Goal: Transaction & Acquisition: Purchase product/service

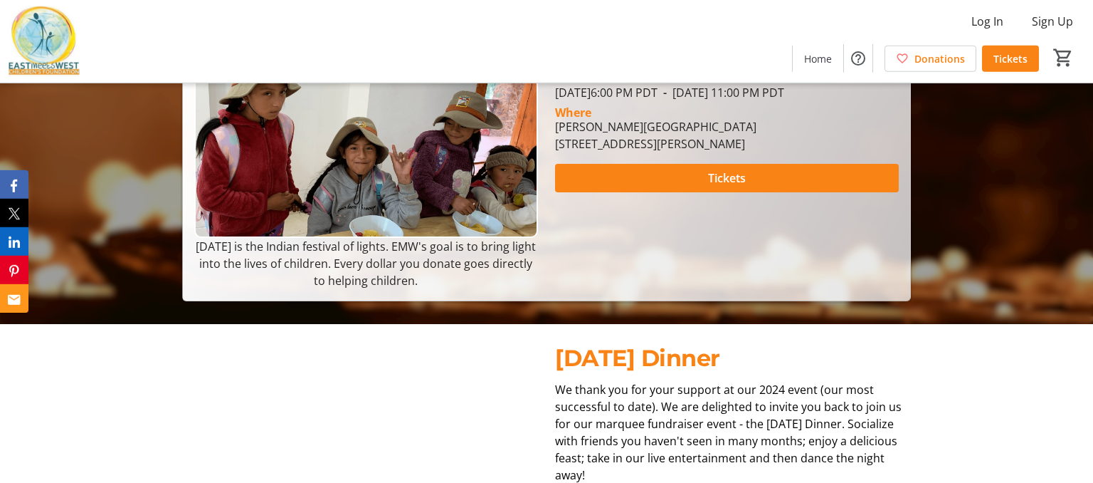
scroll to position [193, 0]
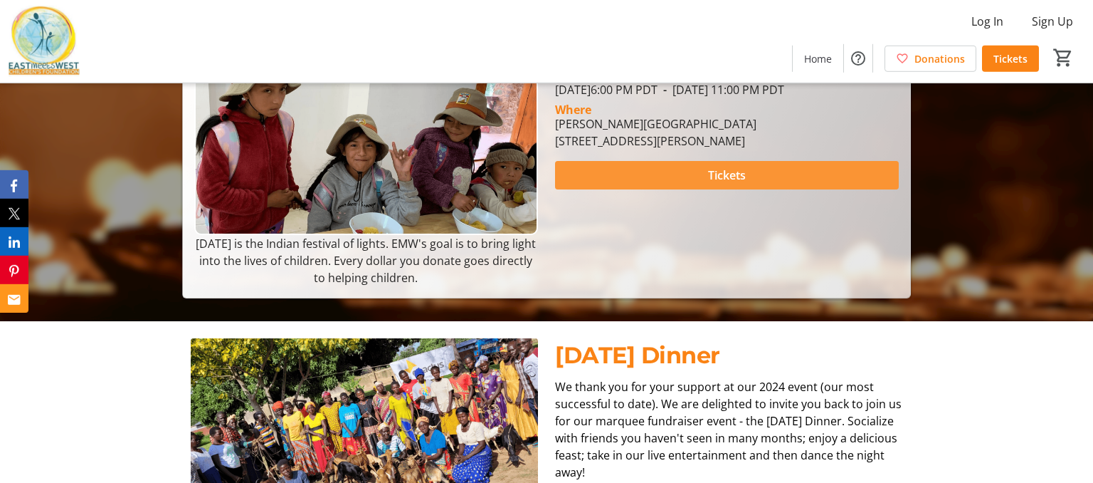
click at [730, 184] on span "Tickets" at bounding box center [727, 175] width 38 height 17
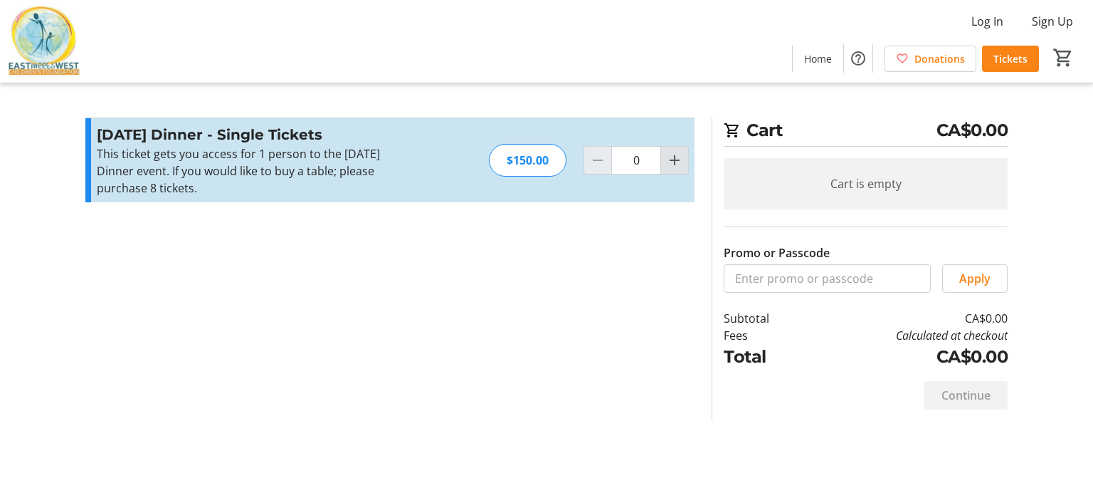
click at [677, 155] on mat-icon "Increment by one" at bounding box center [674, 160] width 17 height 17
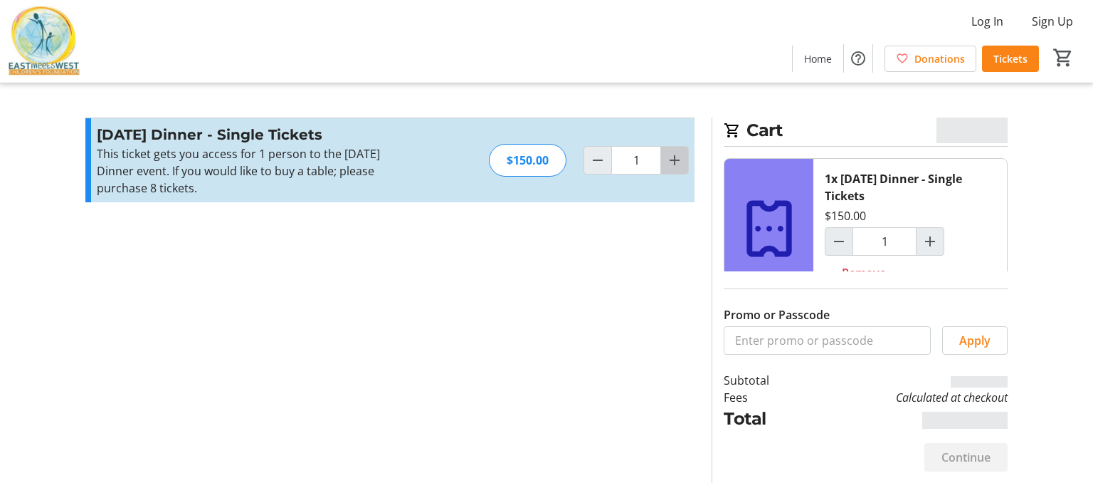
click at [677, 155] on mat-icon "Increment by one" at bounding box center [674, 160] width 17 height 17
type input "2"
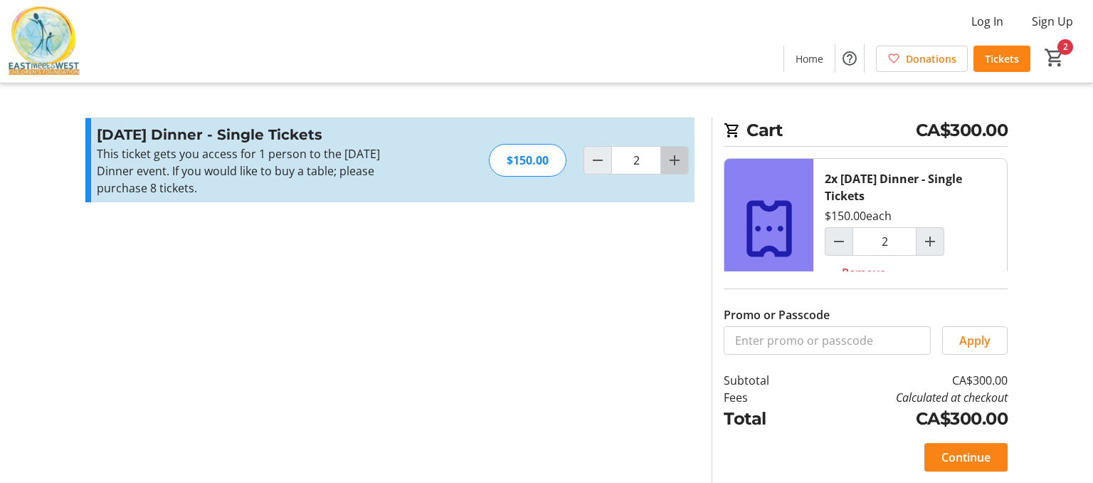
click at [677, 155] on mat-icon "Increment by one" at bounding box center [674, 160] width 17 height 17
type input "3"
click at [977, 471] on span at bounding box center [966, 457] width 83 height 34
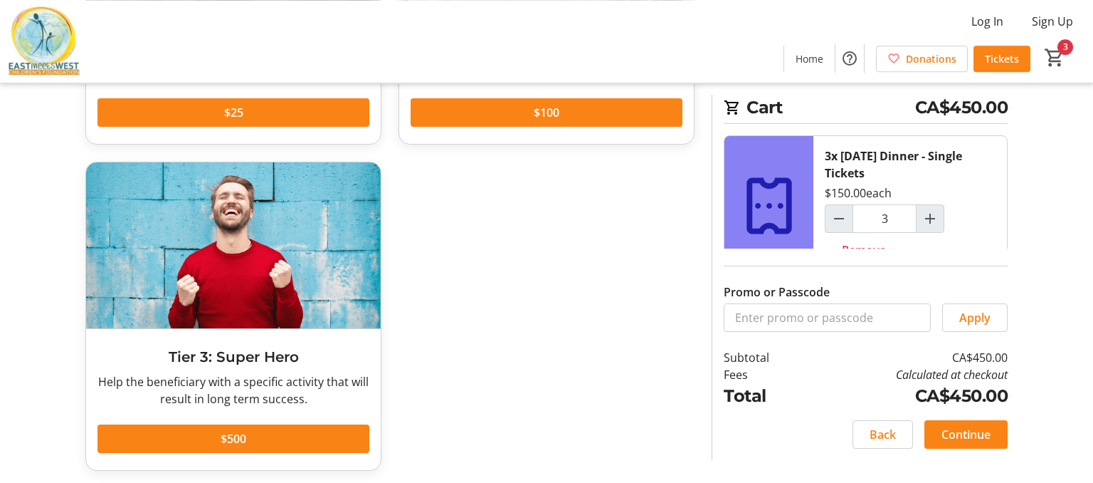
scroll to position [329, 0]
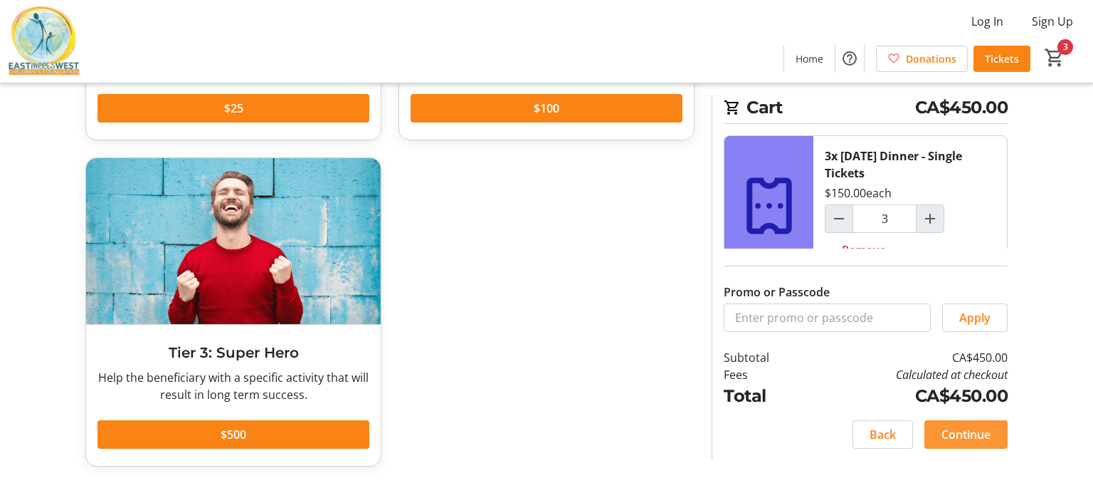
click at [964, 443] on span "Continue" at bounding box center [966, 434] width 49 height 17
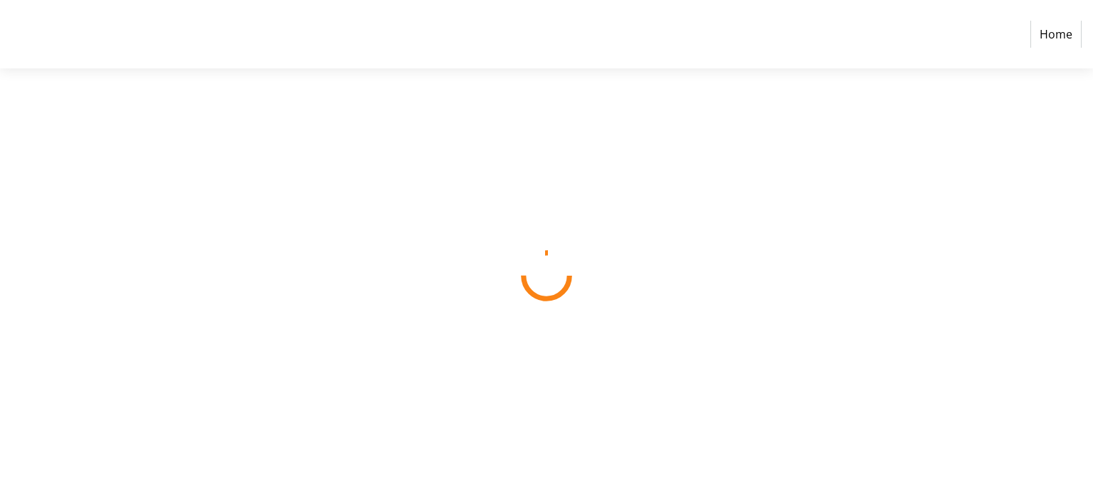
select select "CA"
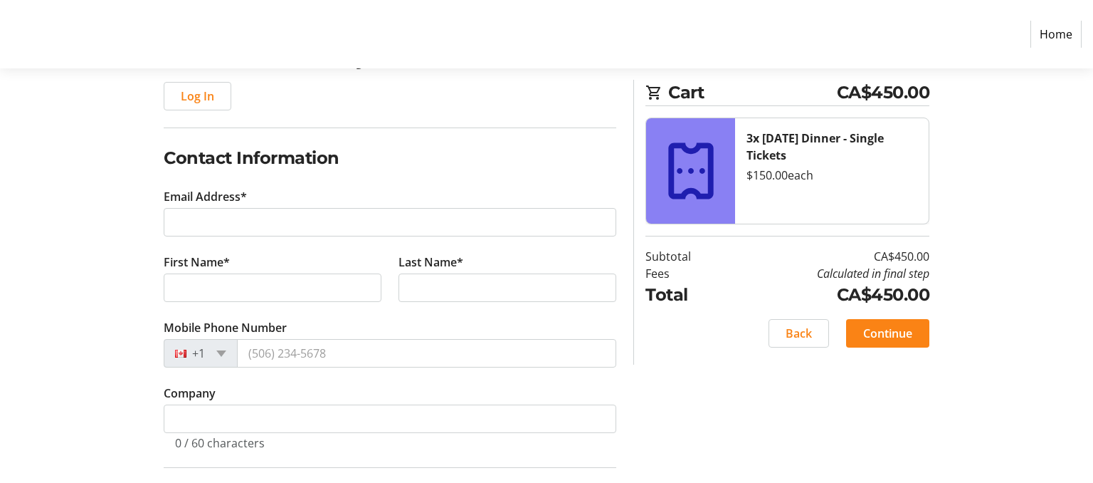
scroll to position [179, 0]
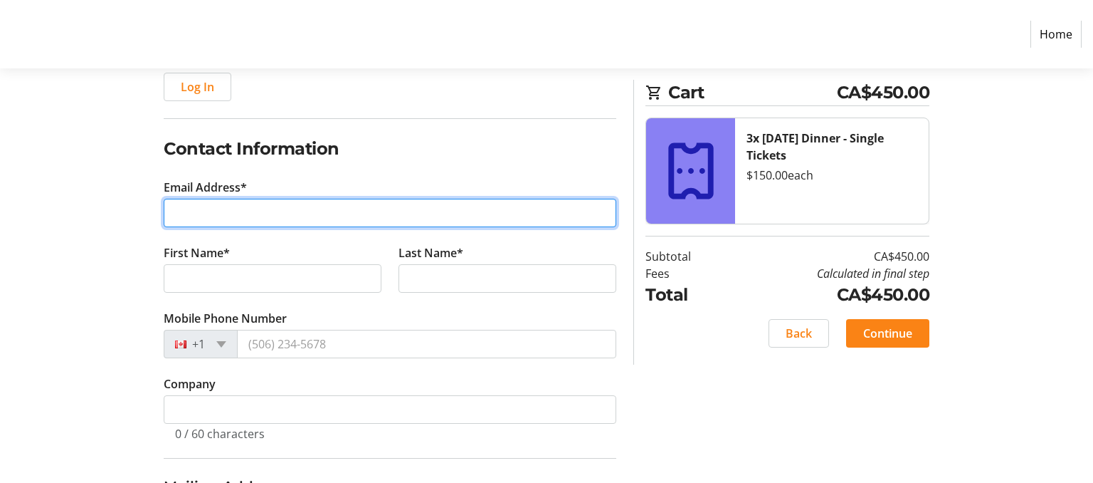
click at [235, 214] on input "Email Address*" at bounding box center [390, 213] width 453 height 28
type input "[EMAIL_ADDRESS][PERSON_NAME][DOMAIN_NAME]"
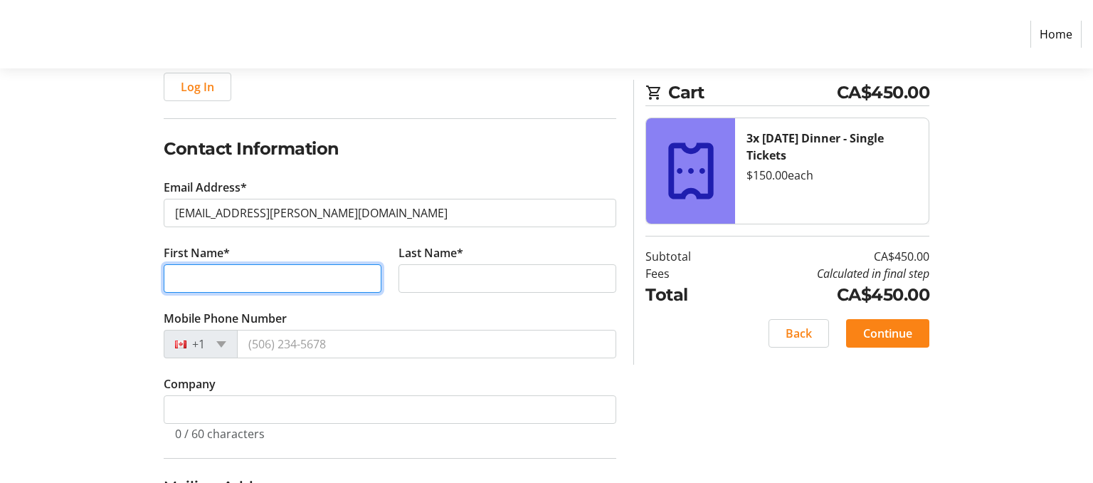
type input "[PERSON_NAME]"
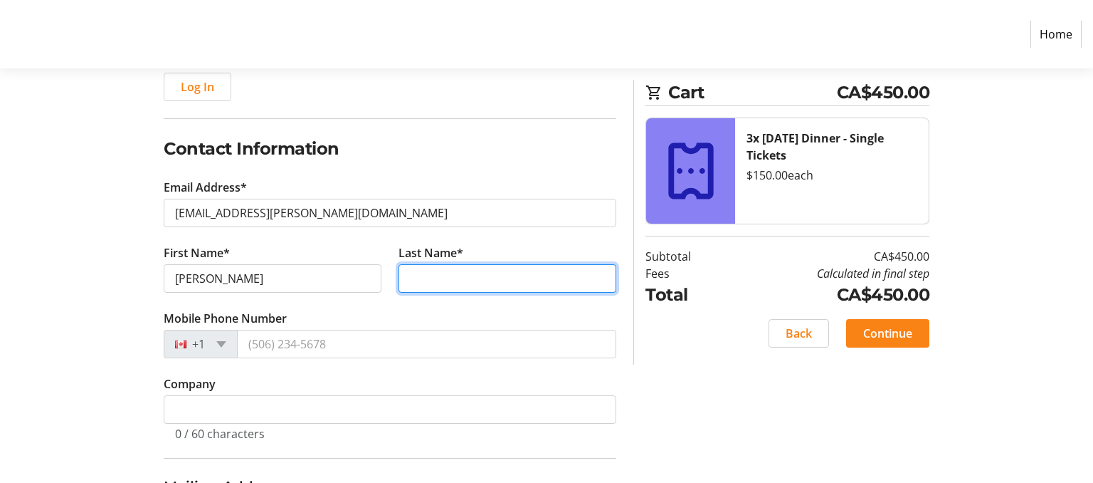
type input "Shepherd"
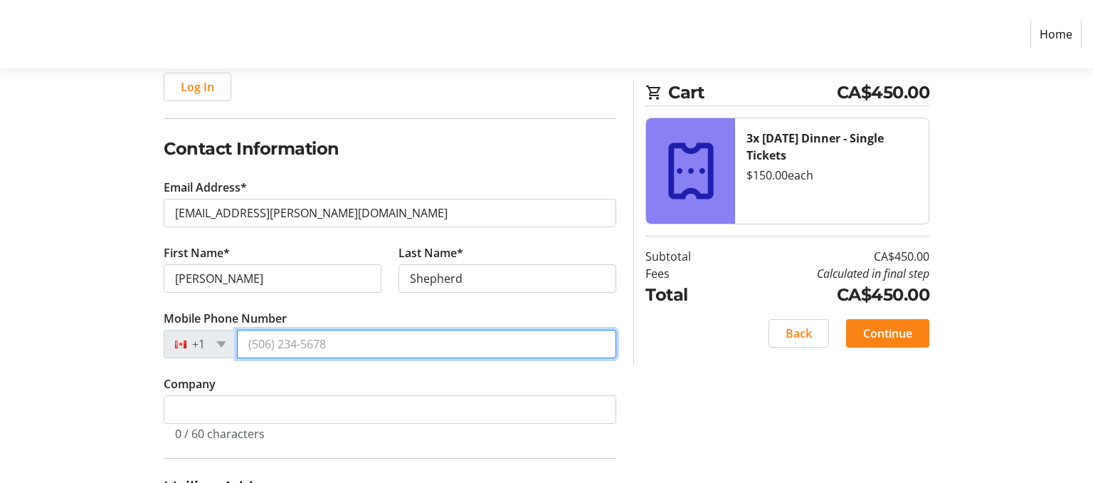
type input "[PHONE_NUMBER]"
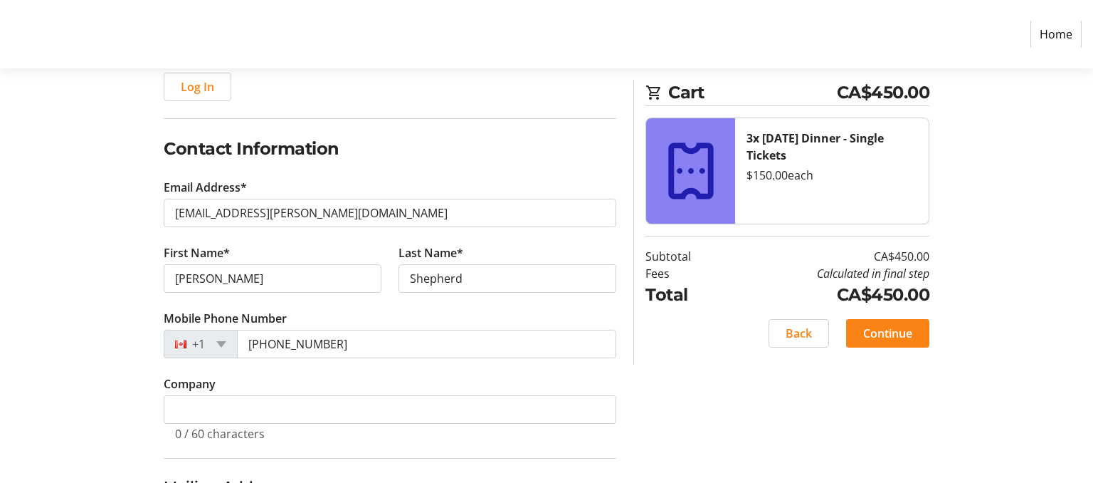
type input "[STREET_ADDRESS]"
type input "KELOWNA"
select select "BC"
type input "V1W 4J8"
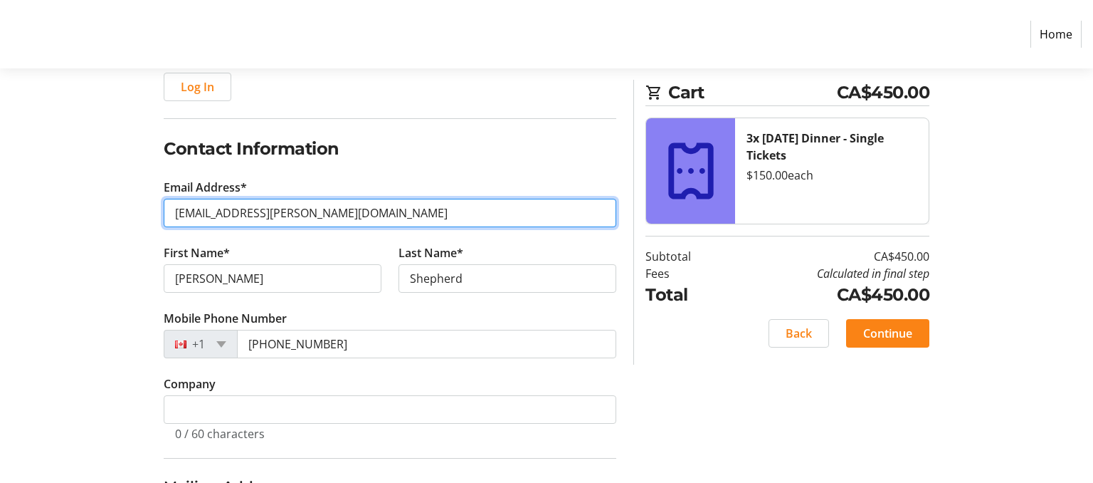
type input "[PHONE_NUMBER]"
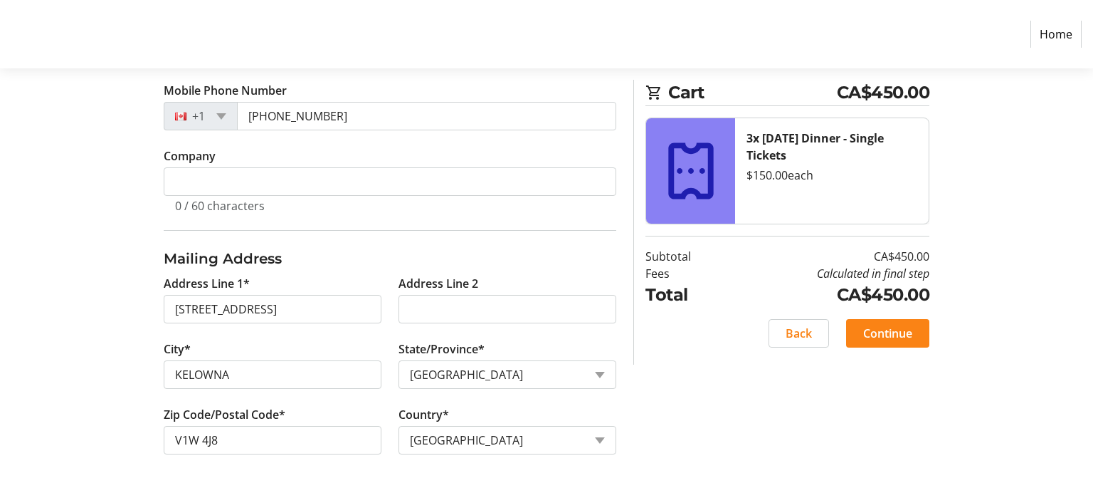
scroll to position [411, 0]
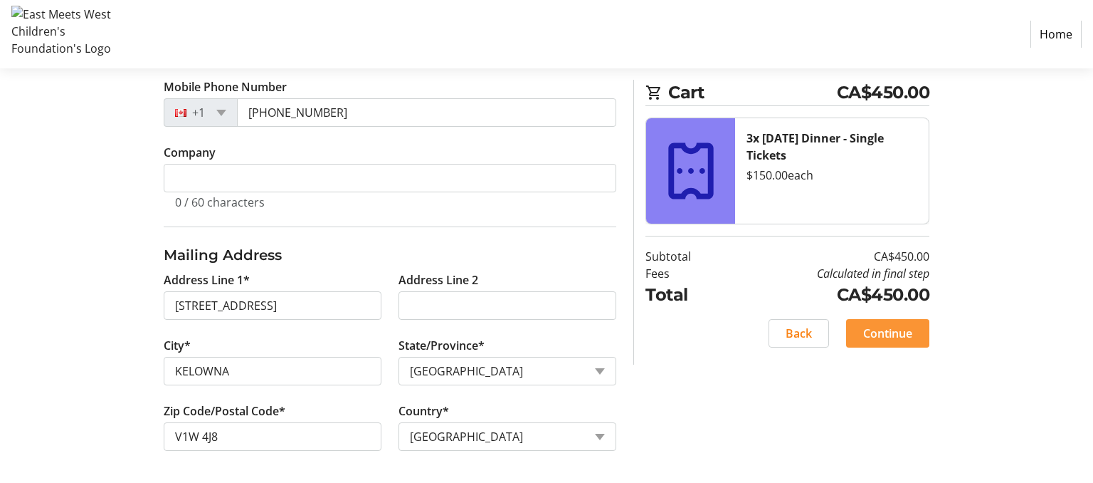
click at [894, 331] on span "Continue" at bounding box center [887, 333] width 49 height 17
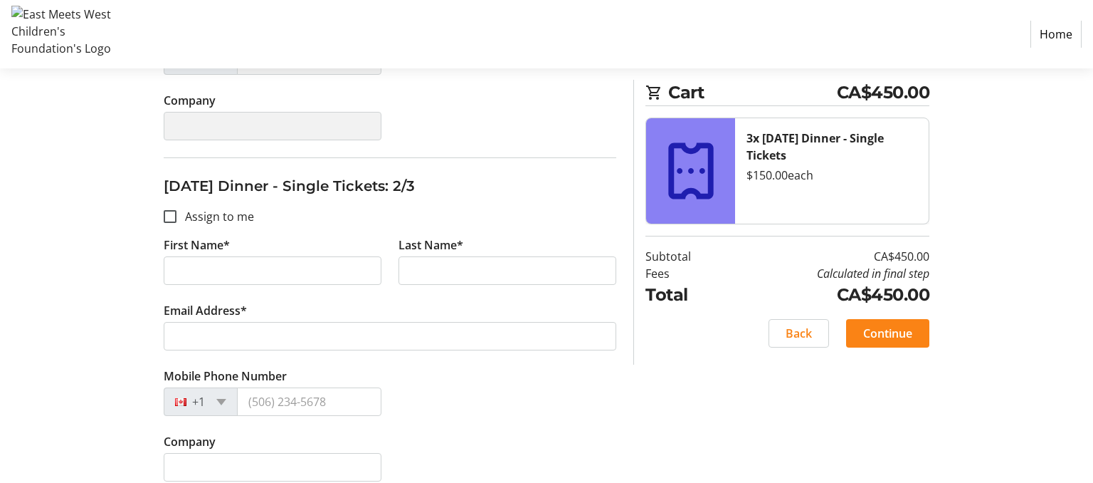
scroll to position [510, 0]
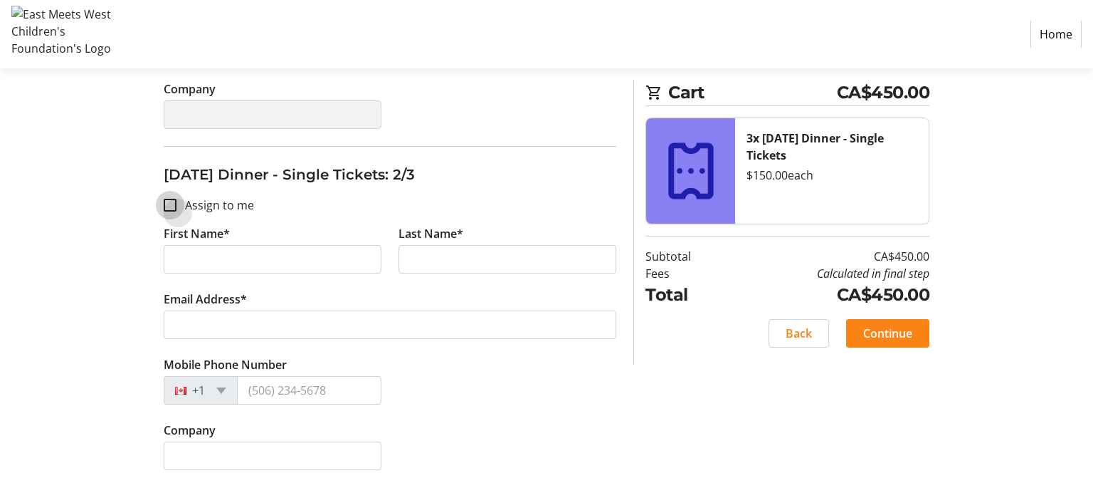
click at [173, 202] on input "Assign to me" at bounding box center [170, 205] width 13 height 13
checkbox input "true"
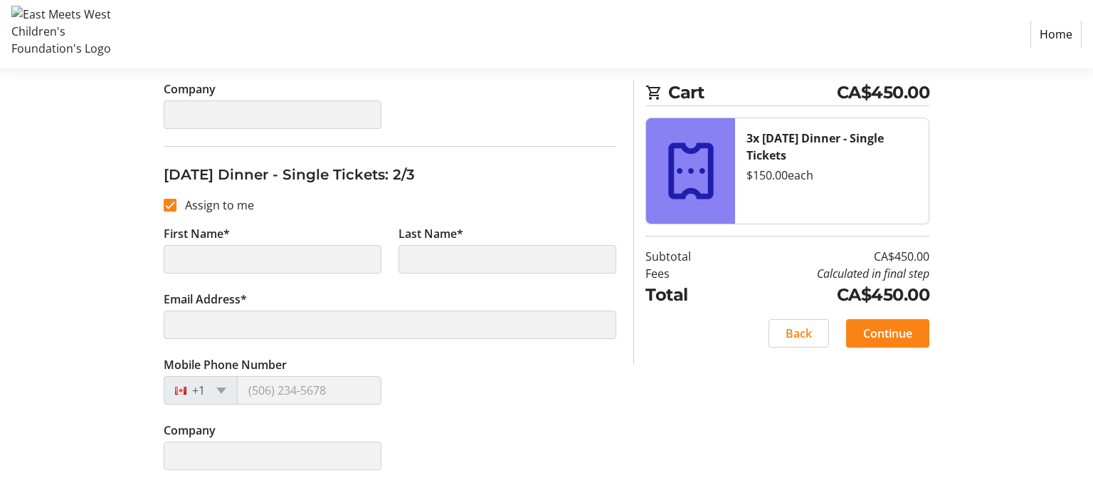
type input "[PERSON_NAME]"
type input "Shepherd"
type input "[EMAIL_ADDRESS][PERSON_NAME][DOMAIN_NAME]"
type input "[PHONE_NUMBER]"
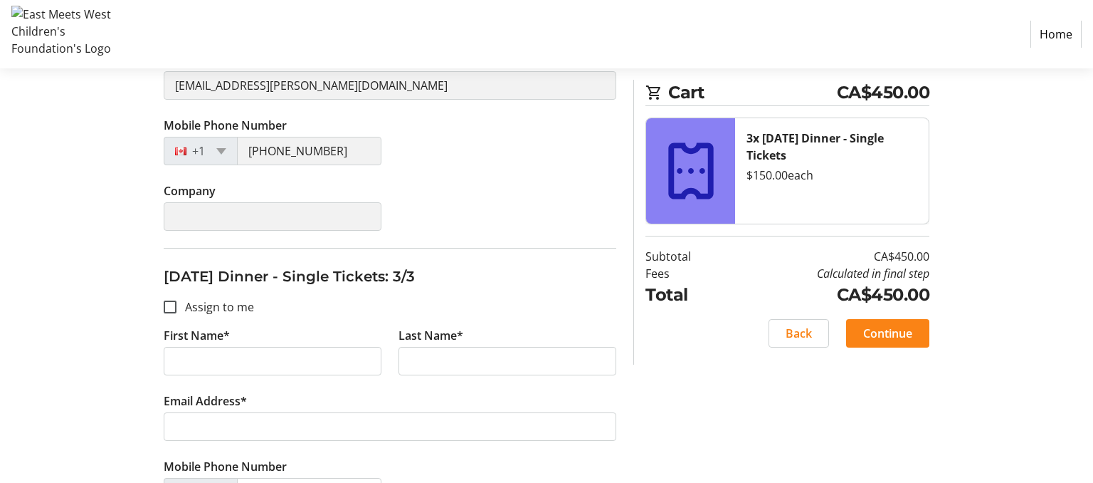
scroll to position [751, 0]
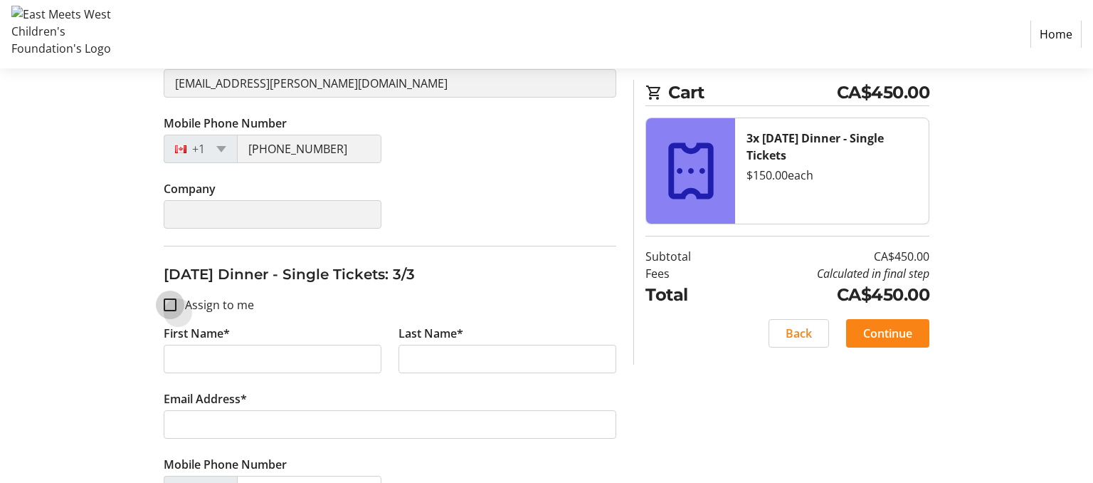
click at [169, 298] on input "Assign to me" at bounding box center [170, 304] width 13 height 13
checkbox input "true"
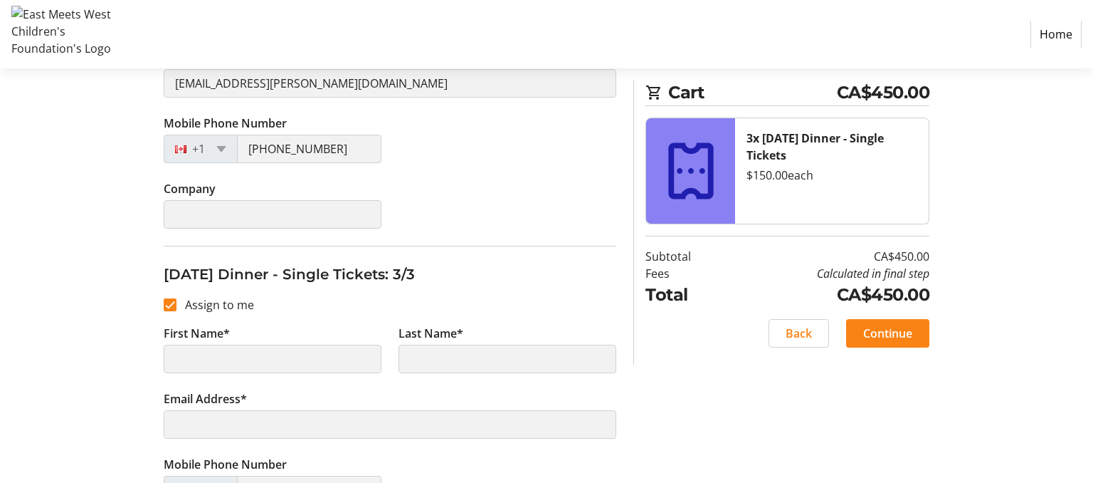
type input "[PERSON_NAME]"
type input "Shepherd"
type input "[EMAIL_ADDRESS][PERSON_NAME][DOMAIN_NAME]"
type input "[PHONE_NUMBER]"
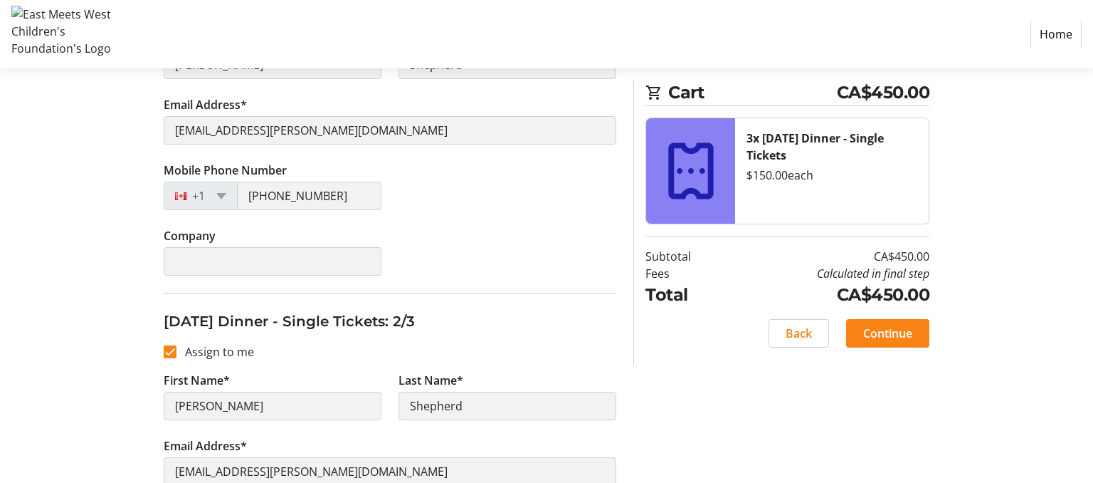
scroll to position [367, 0]
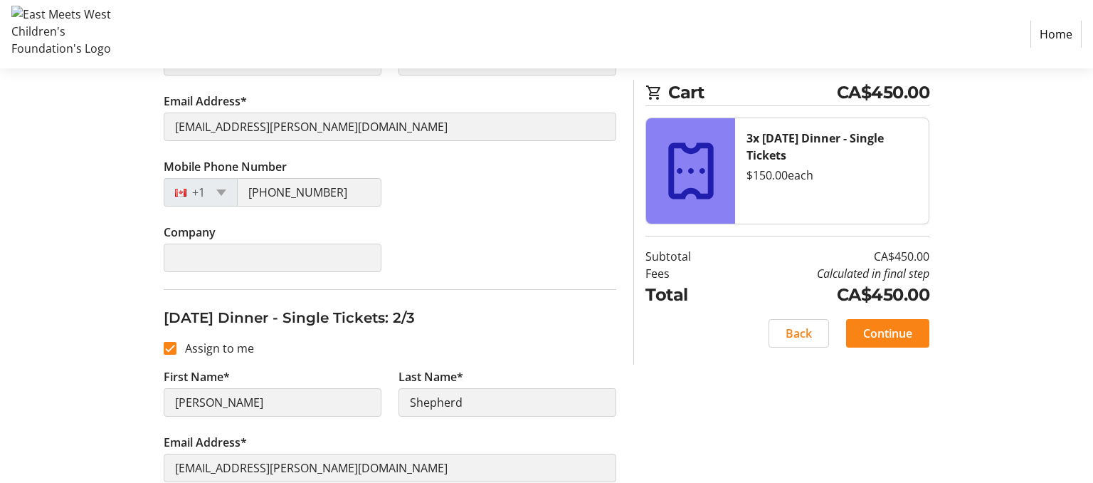
click at [232, 373] on tr-form-field "First Name* [PERSON_NAME]" at bounding box center [272, 400] width 235 height 65
click at [172, 346] on input "Assign to me" at bounding box center [170, 348] width 13 height 13
checkbox input "false"
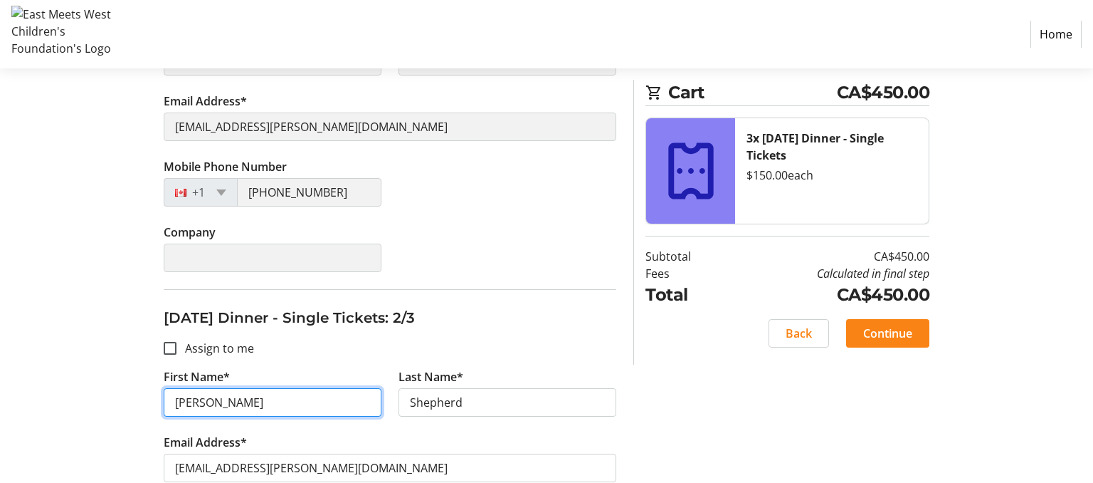
click at [219, 406] on input "[PERSON_NAME]" at bounding box center [273, 402] width 218 height 28
type input "[PERSON_NAME]"
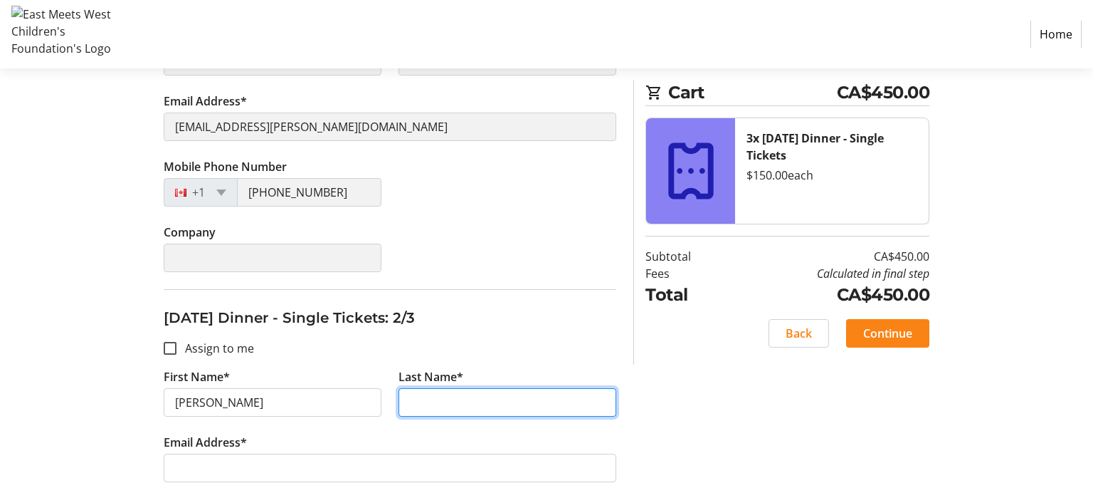
click at [425, 397] on input "Last Name*" at bounding box center [508, 402] width 218 height 28
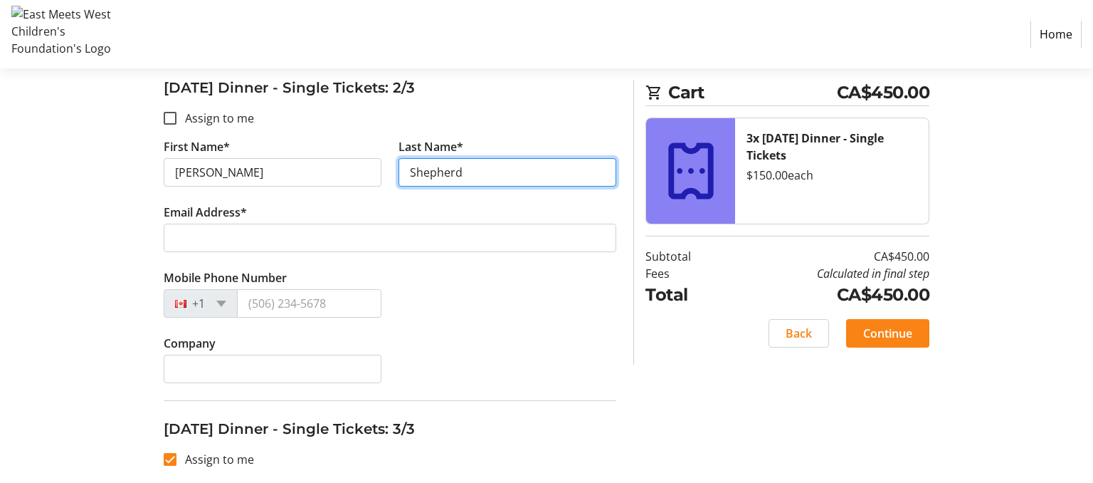
scroll to position [614, 0]
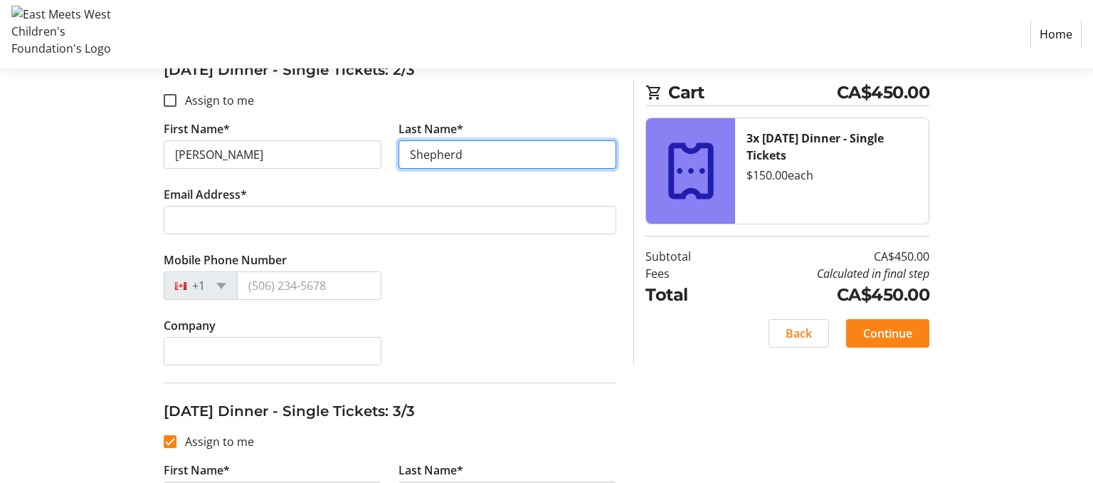
type input "Shepherd"
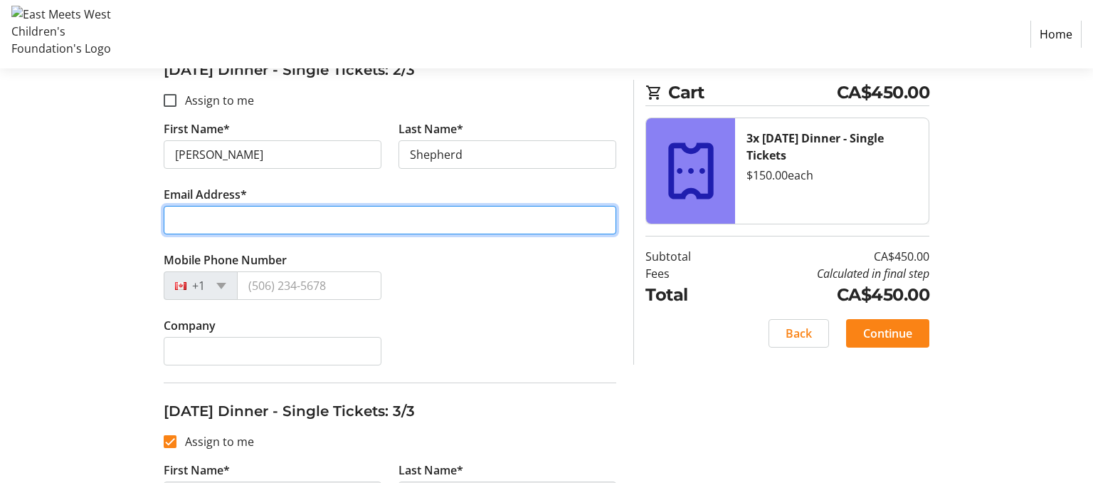
click at [204, 208] on input "Email Address*" at bounding box center [390, 220] width 453 height 28
type input "[EMAIL_ADDRESS][PERSON_NAME][DOMAIN_NAME]"
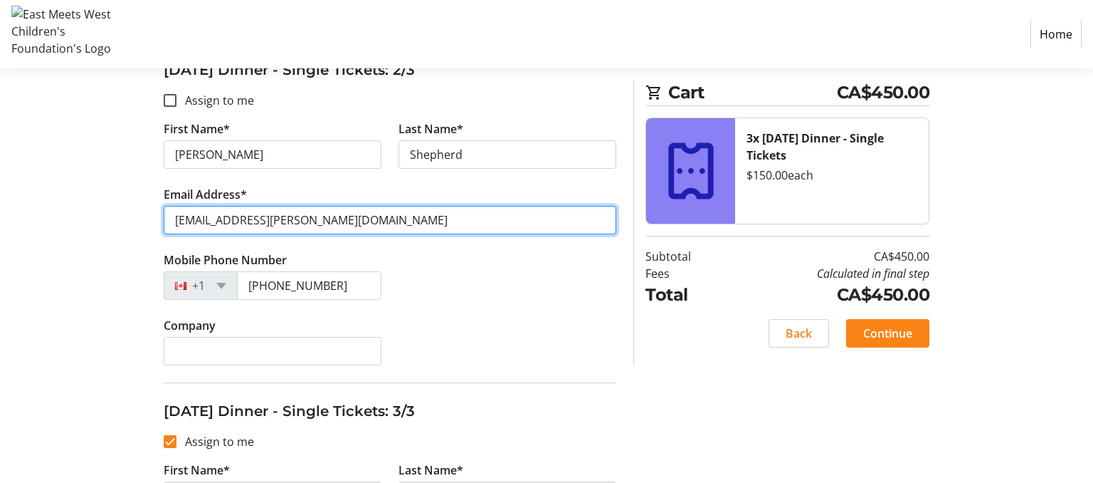
type input "[PHONE_NUMBER]"
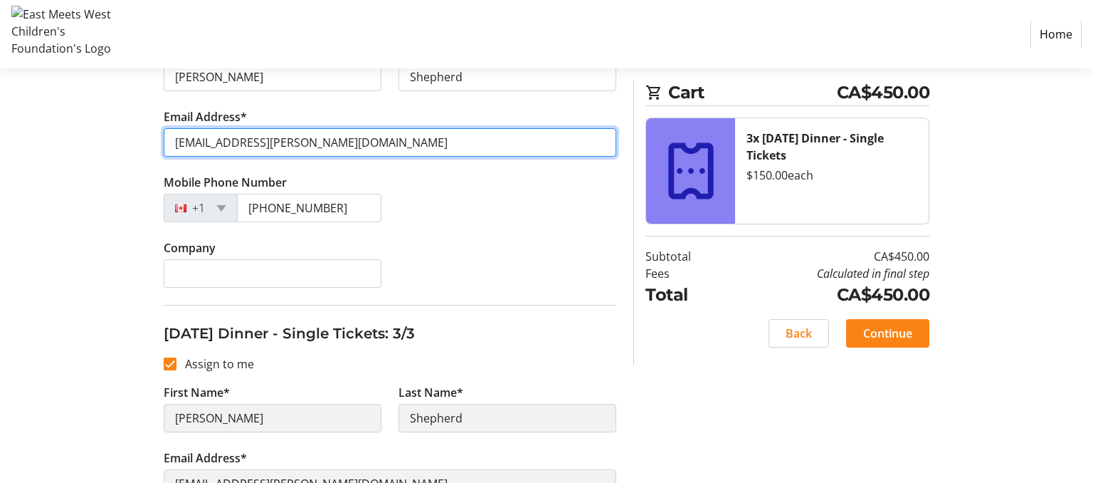
scroll to position [700, 0]
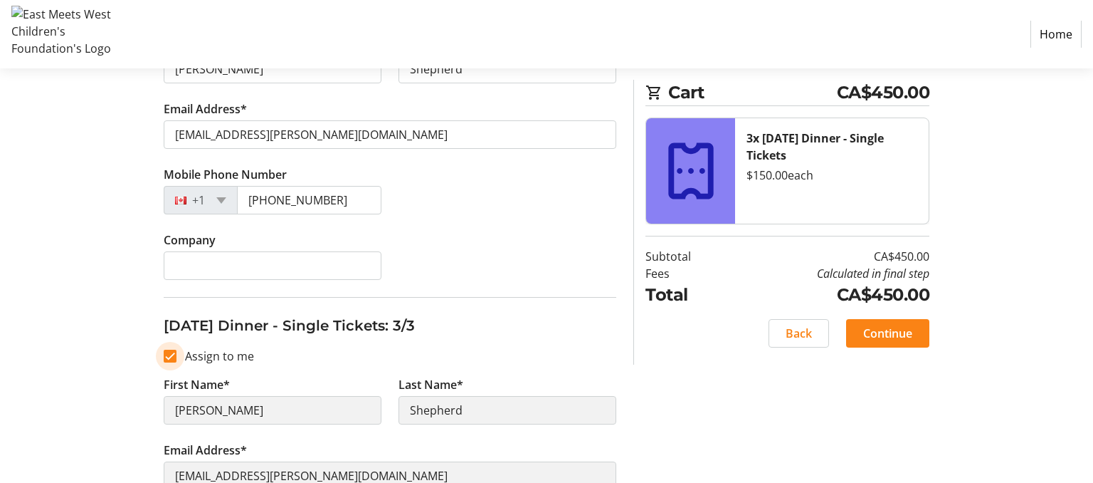
click at [168, 352] on input "Assign to me" at bounding box center [170, 355] width 13 height 13
checkbox input "false"
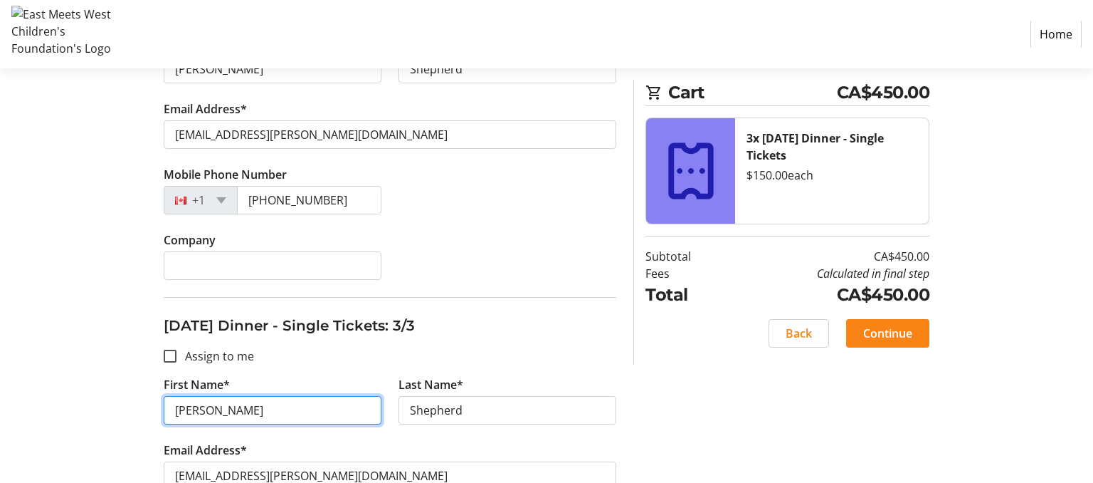
click at [216, 407] on input "[PERSON_NAME]" at bounding box center [273, 410] width 218 height 28
type input "[PERSON_NAME]"
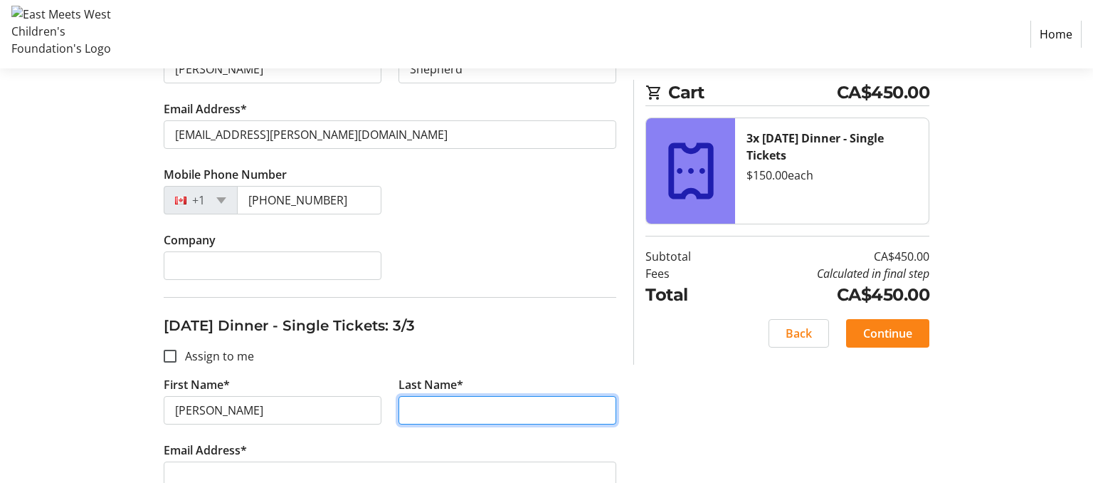
click at [417, 407] on input "Last Name*" at bounding box center [508, 410] width 218 height 28
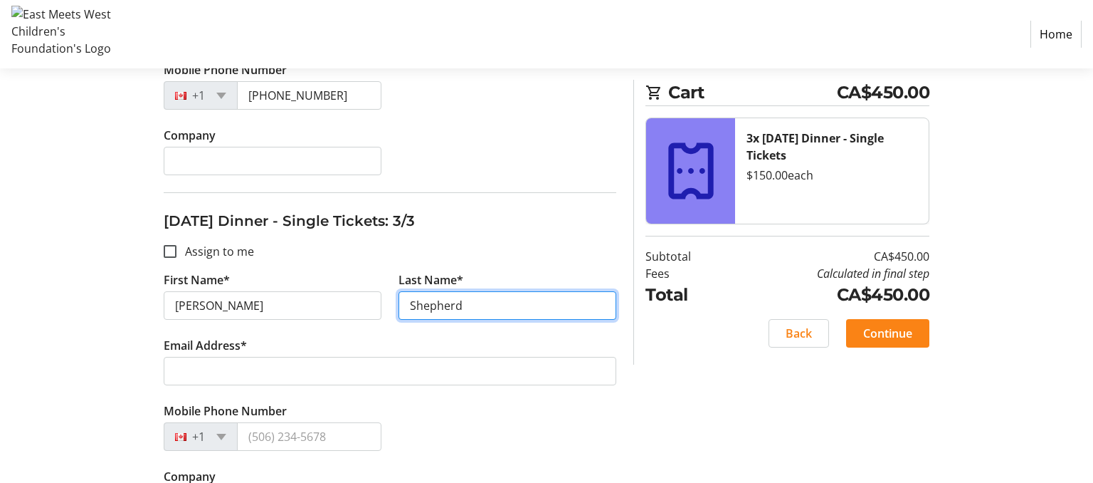
scroll to position [852, 0]
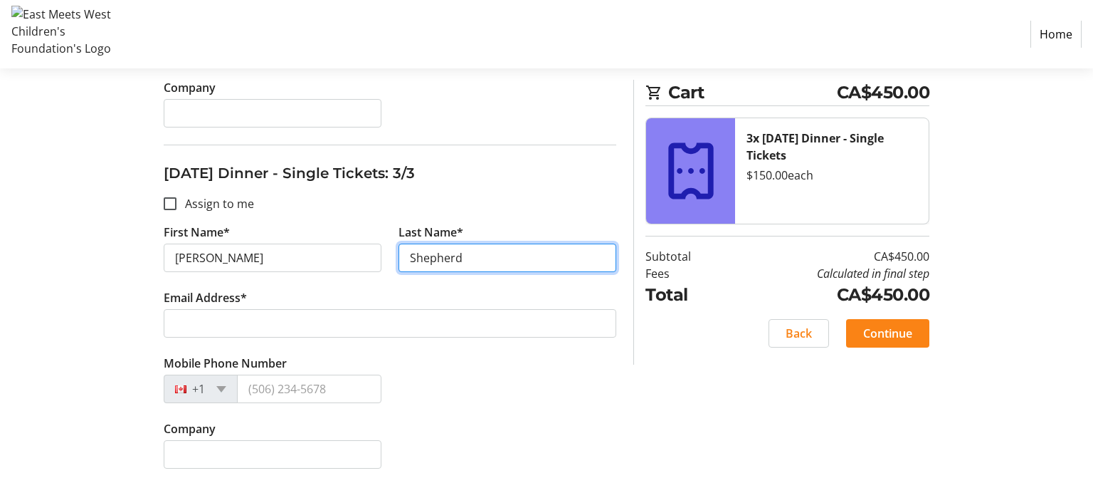
type input "Shepherd"
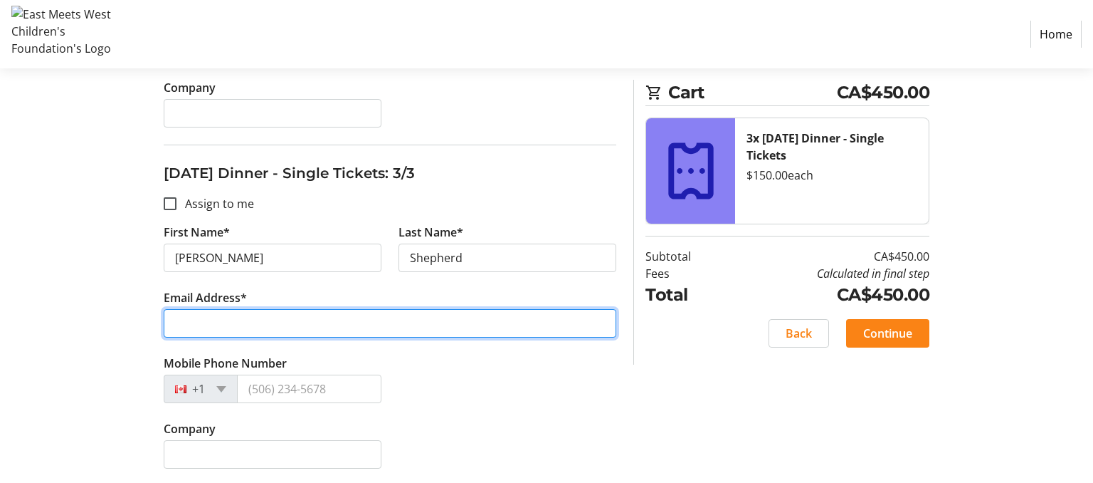
click at [191, 327] on input "Email Address*" at bounding box center [390, 323] width 453 height 28
type input "[PERSON_NAME]"
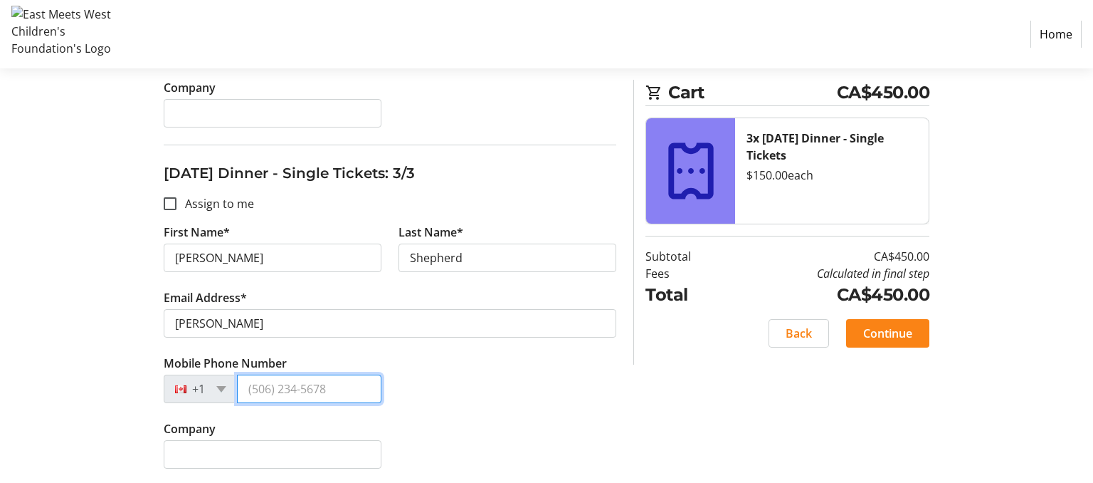
click at [335, 391] on input "Mobile Phone Number" at bounding box center [309, 388] width 144 height 28
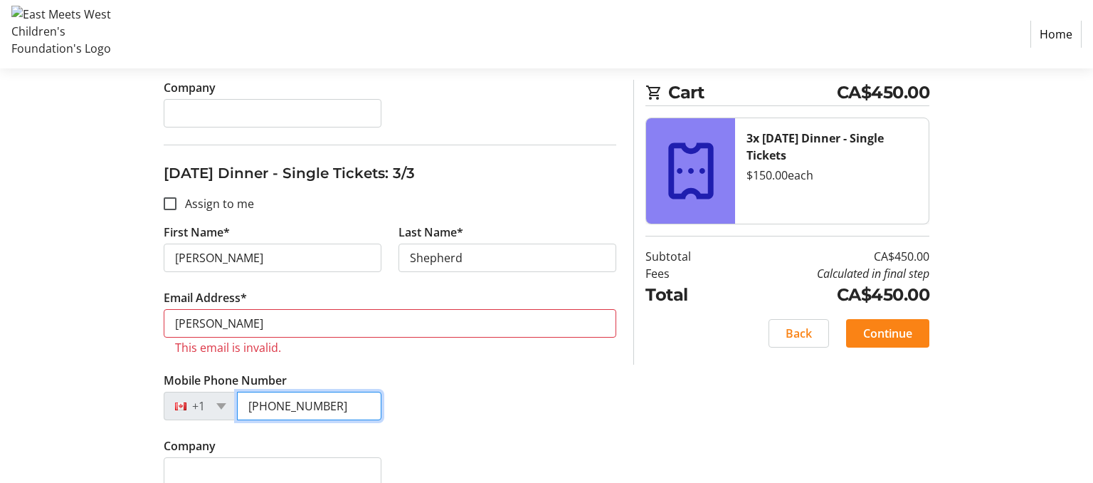
type input "[PHONE_NUMBER]"
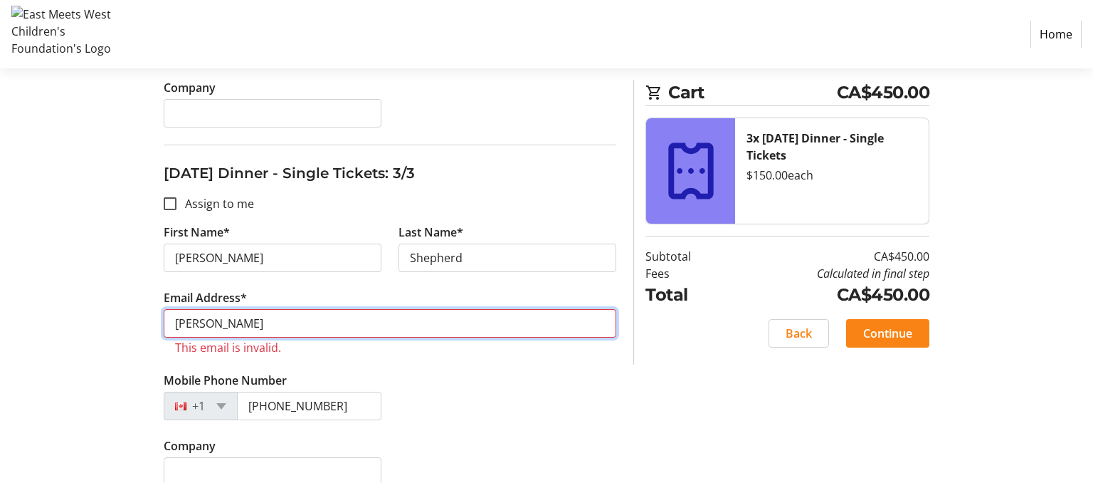
click at [209, 321] on input "[PERSON_NAME]" at bounding box center [390, 323] width 453 height 28
type input "S"
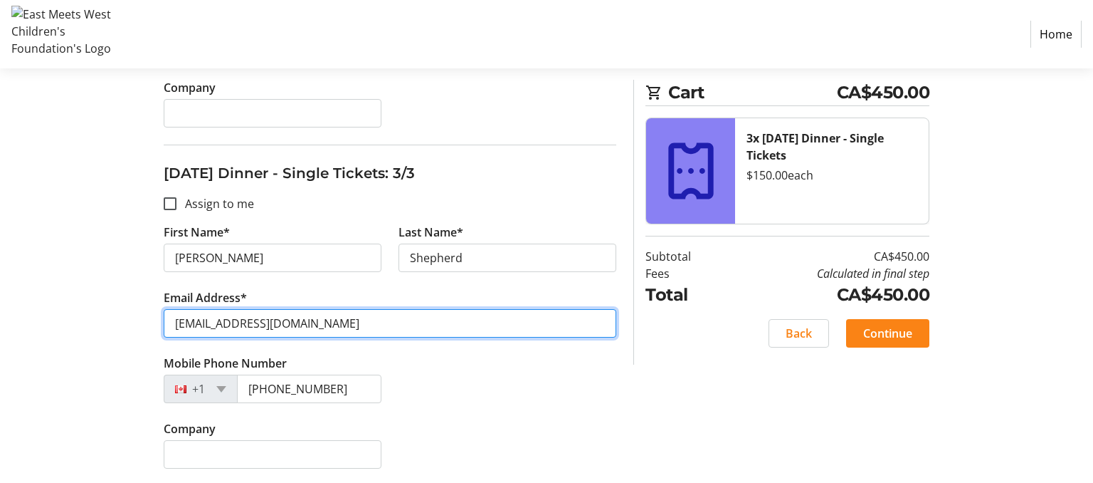
type input "[EMAIL_ADDRESS][DOMAIN_NAME]"
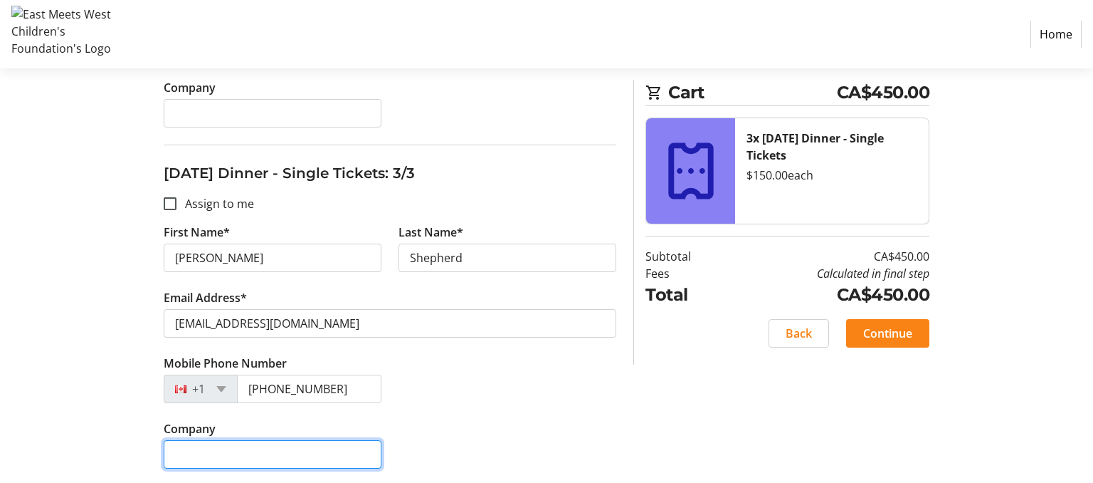
click at [199, 451] on input "Company" at bounding box center [273, 454] width 218 height 28
type input "Nucleus Strategies"
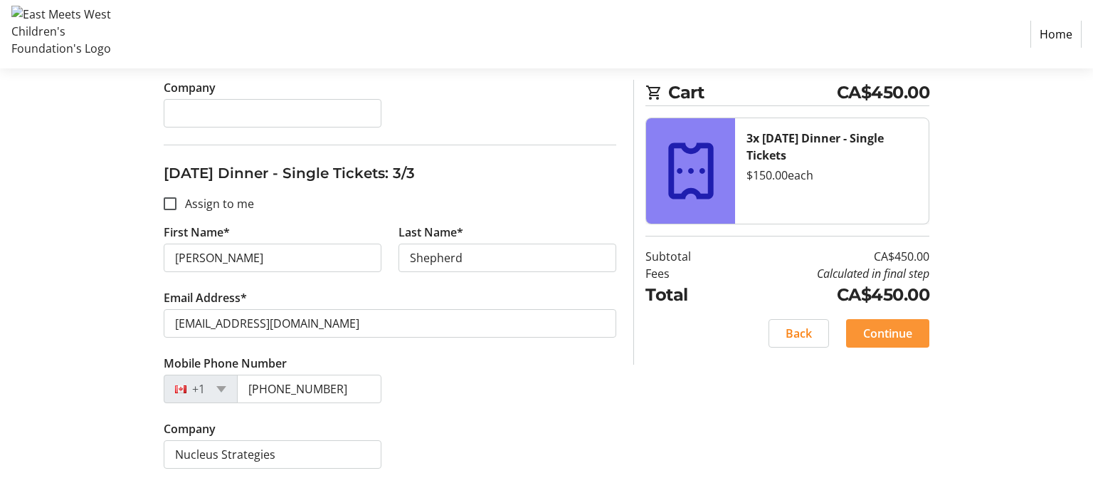
click at [893, 329] on span "Continue" at bounding box center [887, 333] width 49 height 17
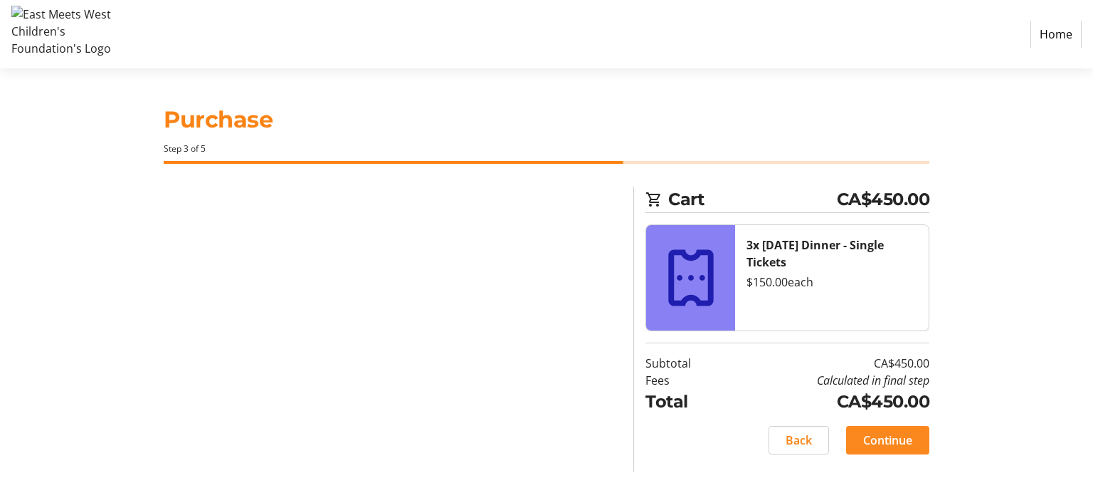
scroll to position [0, 0]
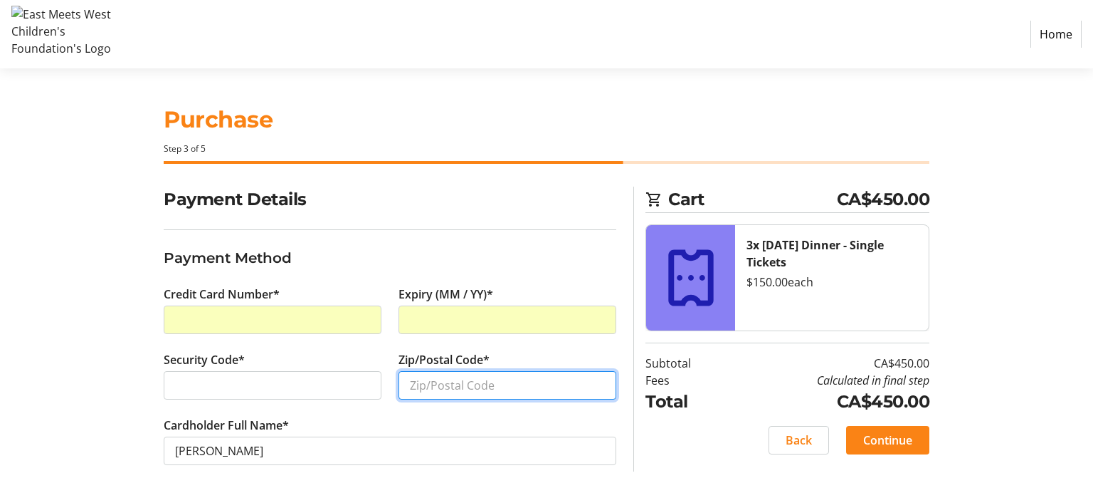
click at [420, 384] on input "Zip/Postal Code*" at bounding box center [508, 385] width 218 height 28
click at [420, 383] on input "Zip/Postal Code*" at bounding box center [508, 385] width 218 height 28
type input "V1W4J8"
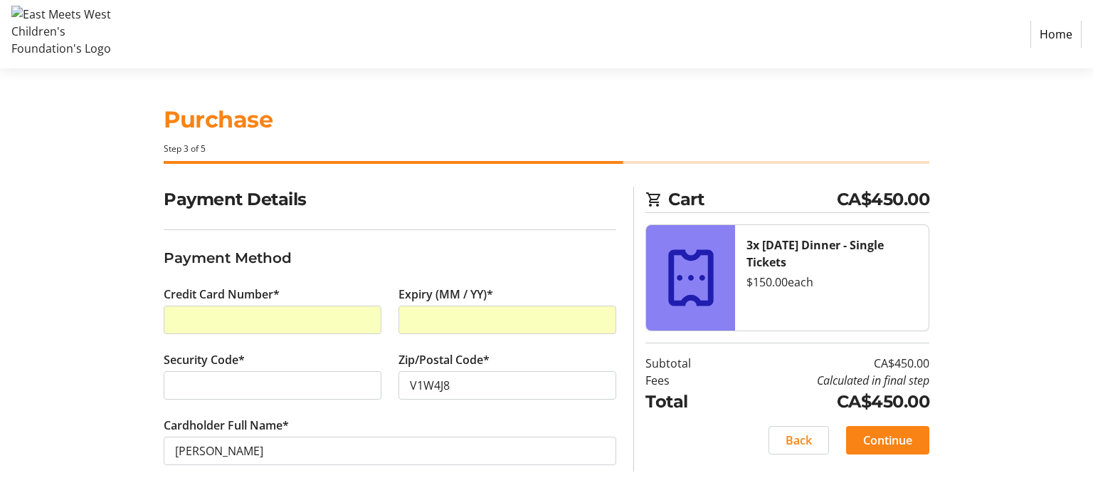
click at [346, 419] on tr-form-field "Cardholder Full Name* [PERSON_NAME]" at bounding box center [390, 448] width 453 height 65
click at [241, 357] on label "Security Code*" at bounding box center [204, 359] width 81 height 17
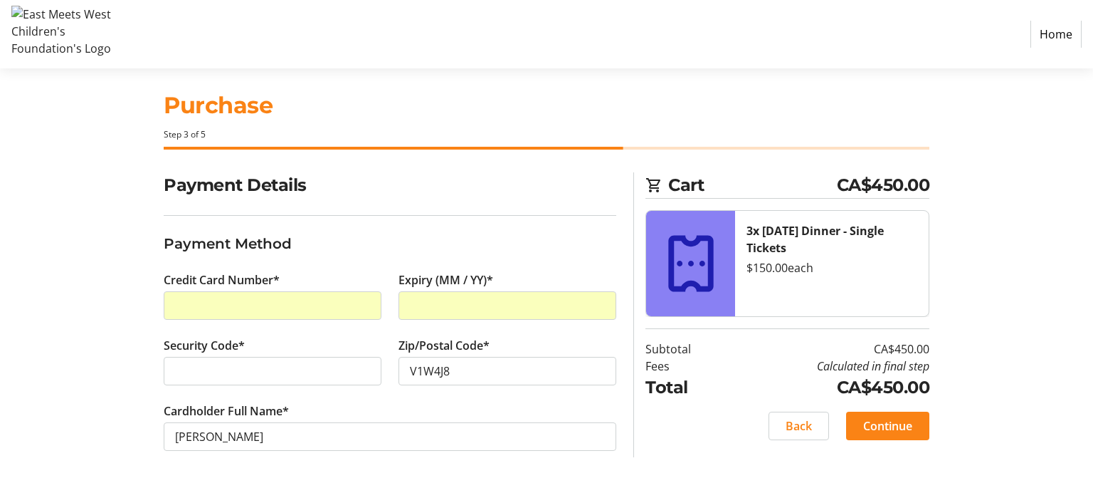
scroll to position [16, 0]
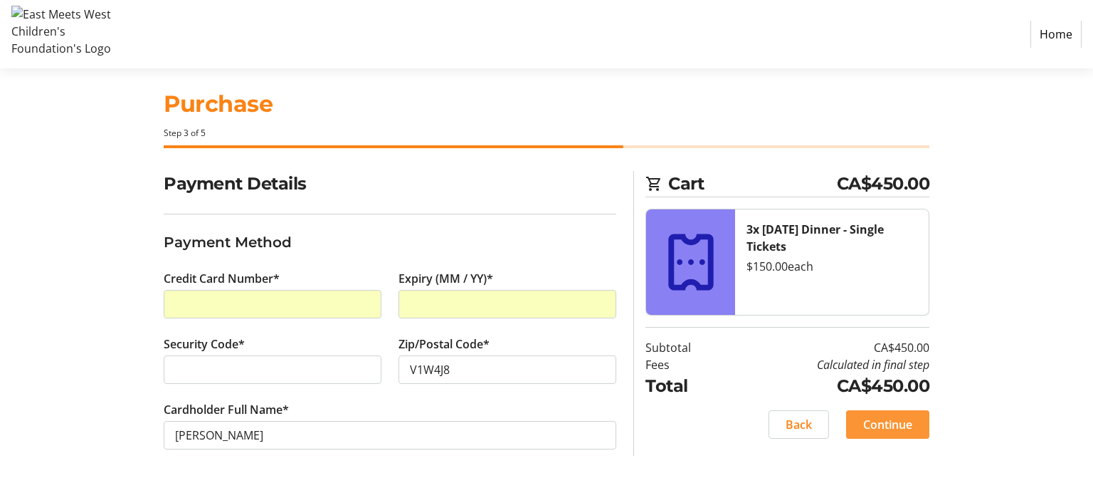
click at [863, 422] on span "Continue" at bounding box center [887, 424] width 49 height 17
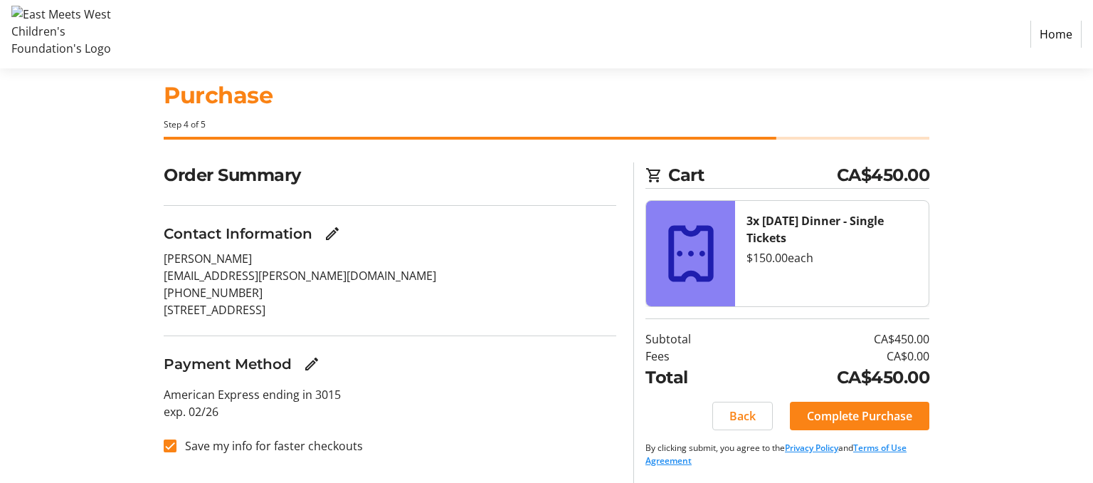
scroll to position [26, 0]
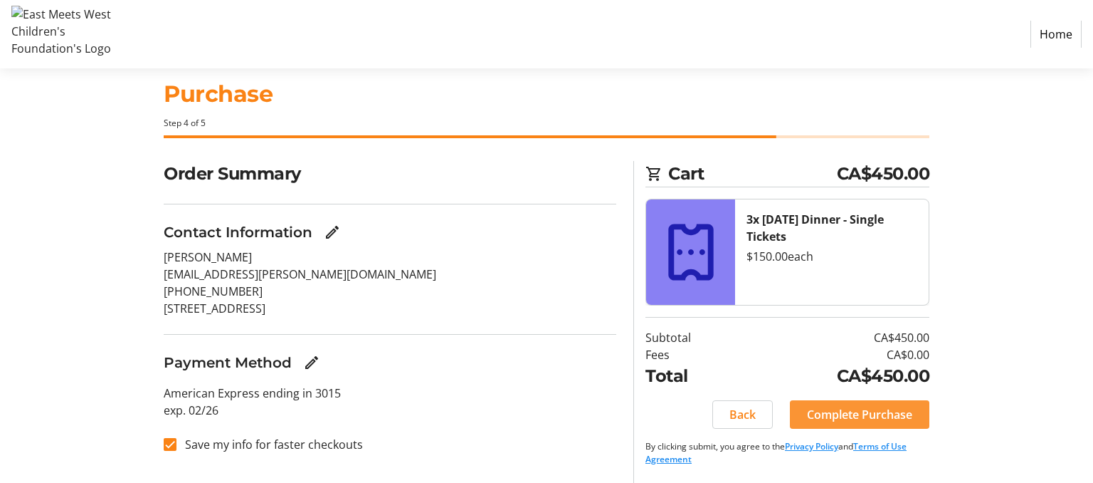
click at [850, 414] on span "Complete Purchase" at bounding box center [859, 414] width 105 height 17
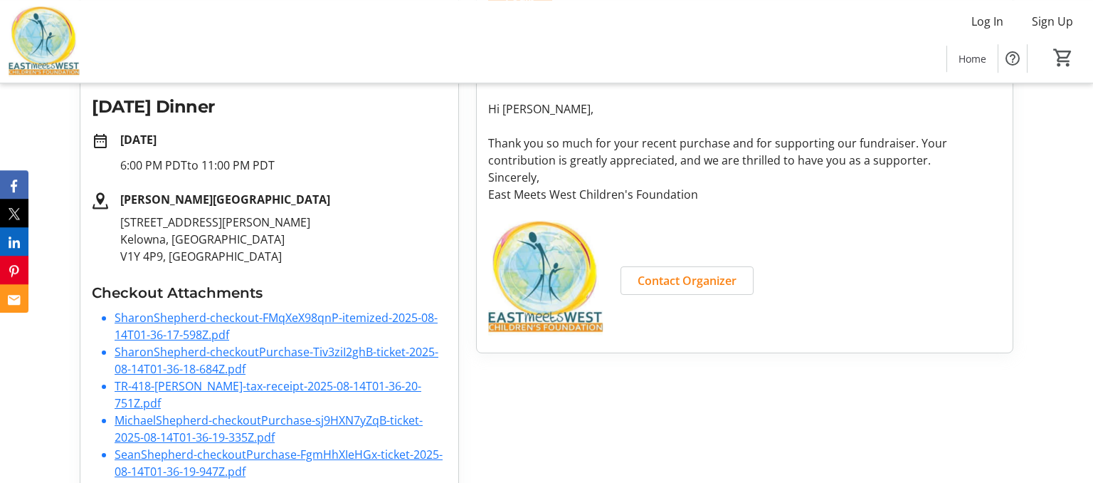
scroll to position [214, 0]
